Goal: Find specific page/section: Locate a particular part of the current website

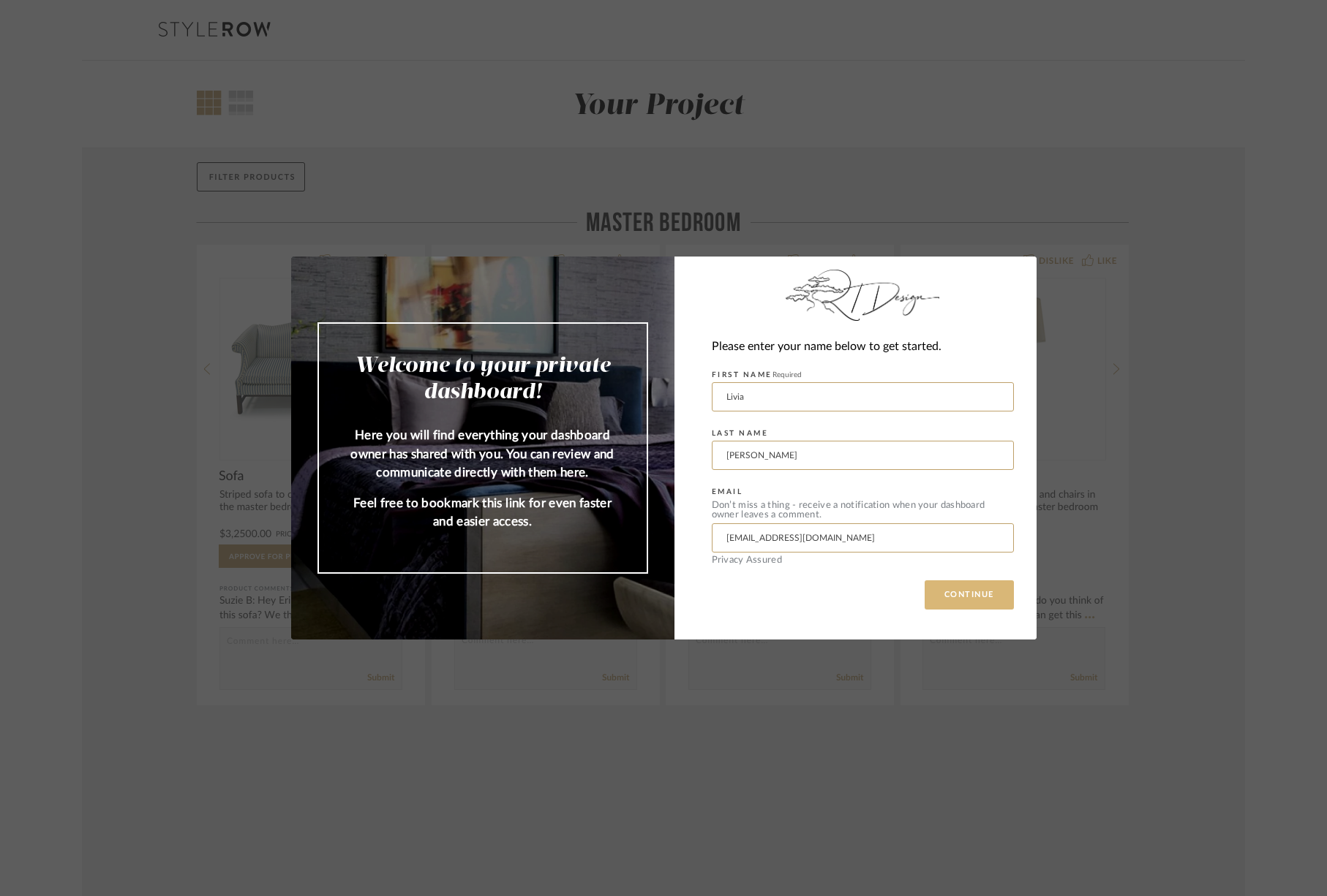
click at [959, 596] on button "CONTINUE" at bounding box center [969, 595] width 89 height 29
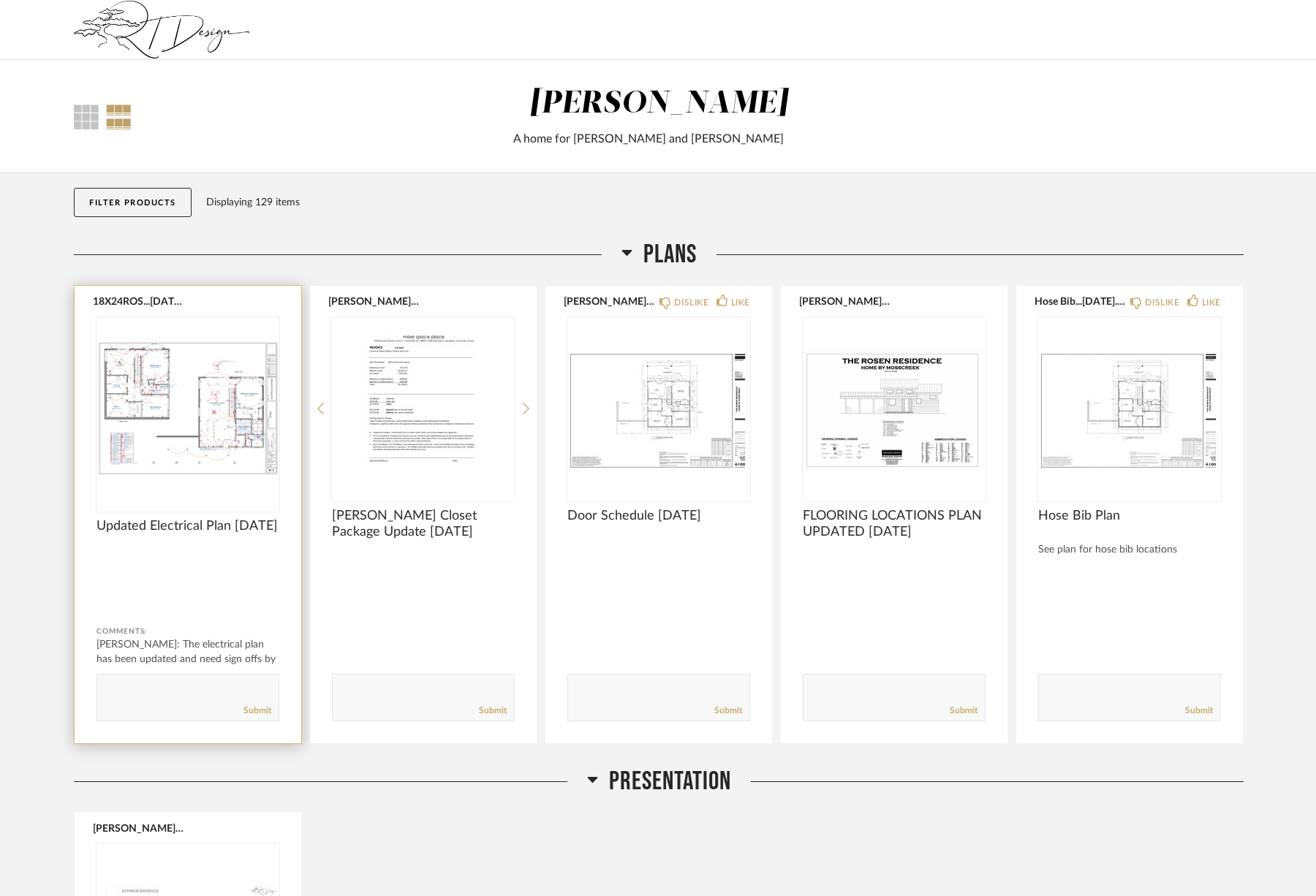
click at [183, 463] on img "0" at bounding box center [187, 408] width 183 height 183
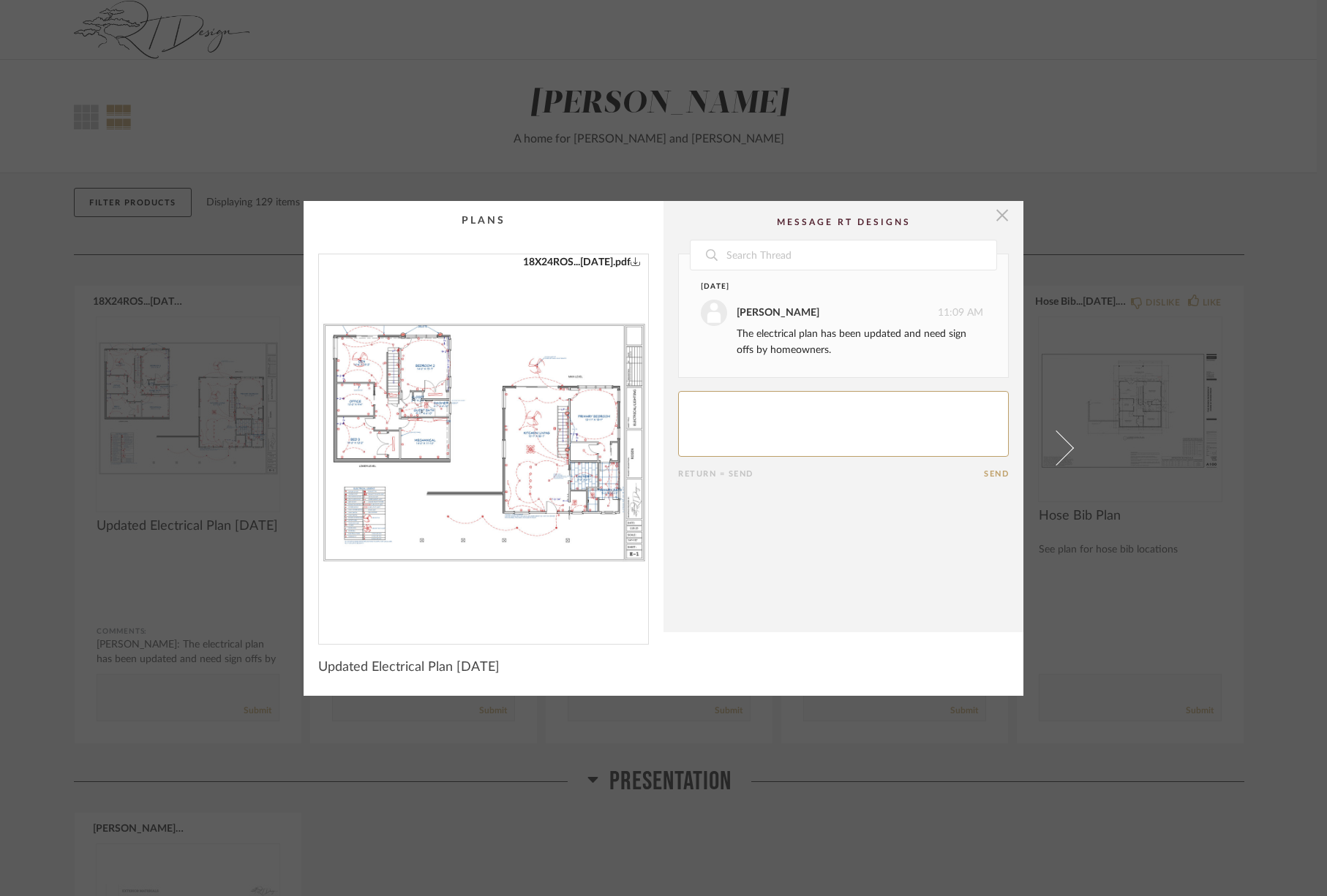
click at [1001, 217] on span "button" at bounding box center [1002, 216] width 29 height 29
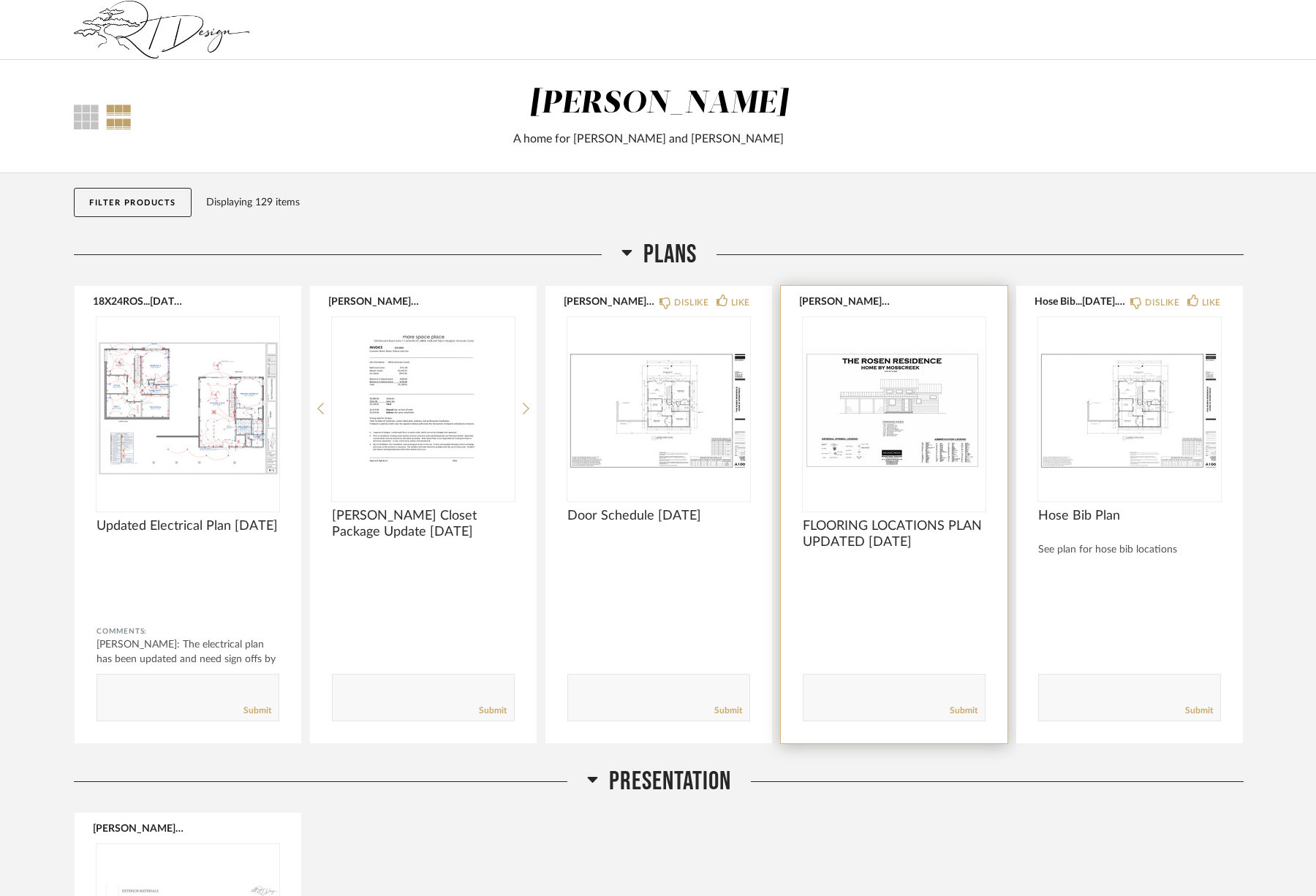
click at [877, 642] on div at bounding box center [894, 652] width 183 height 29
click at [881, 531] on span "FLOORING LOCATIONS PLAN UPDATED [DATE]" at bounding box center [894, 535] width 183 height 32
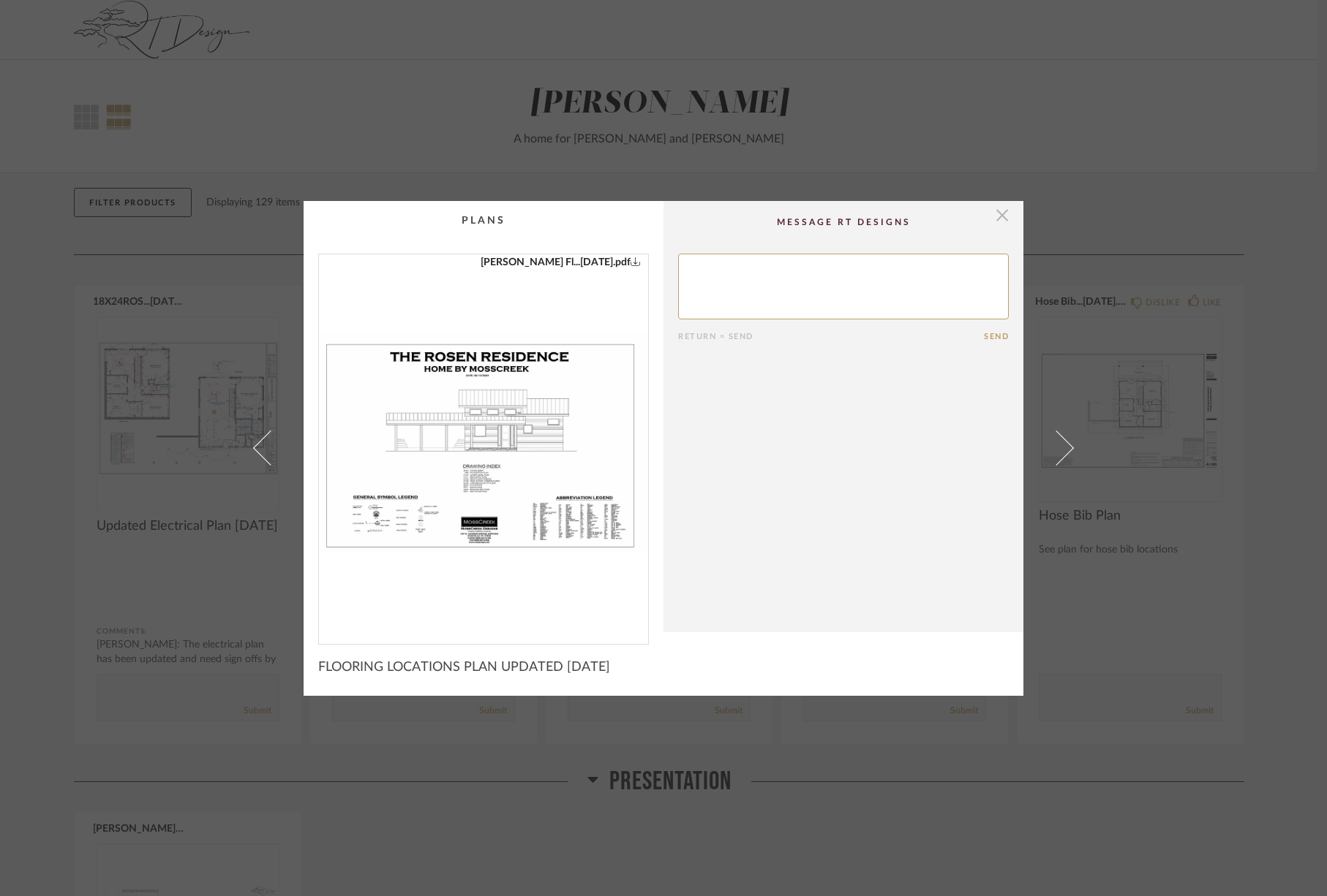
click at [999, 217] on span "button" at bounding box center [1002, 216] width 29 height 29
